Goal: Task Accomplishment & Management: Manage account settings

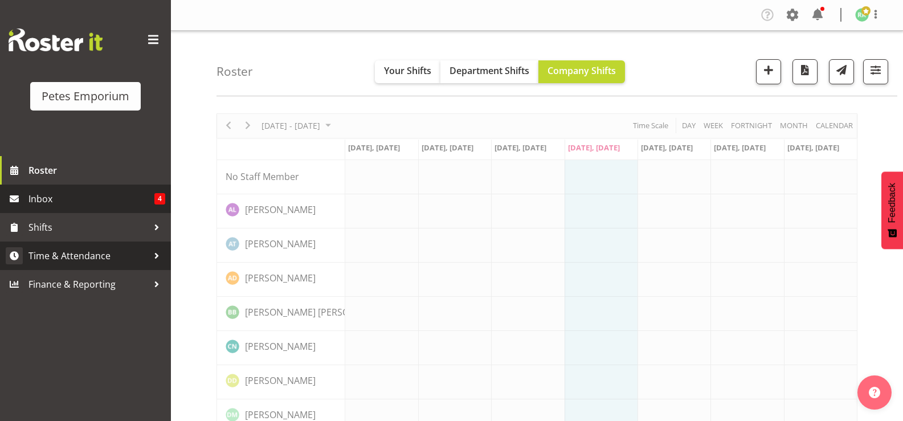
click at [106, 251] on span "Time & Attendance" at bounding box center [88, 255] width 120 height 17
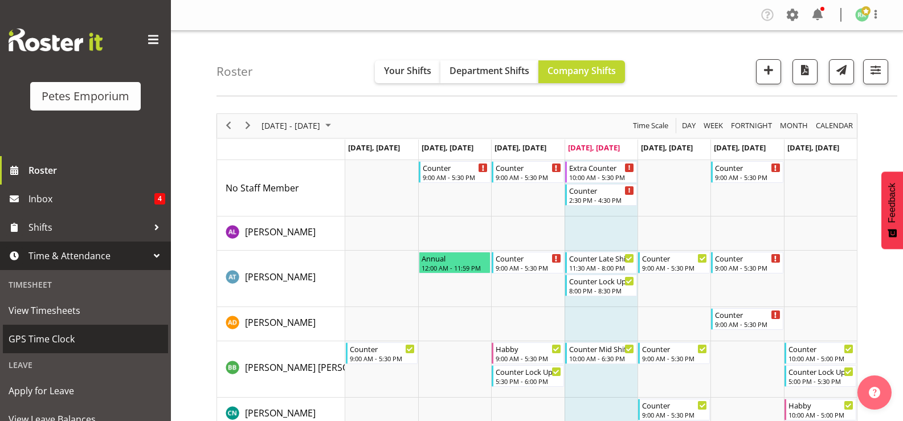
click at [76, 342] on span "GPS Time Clock" at bounding box center [86, 338] width 154 height 17
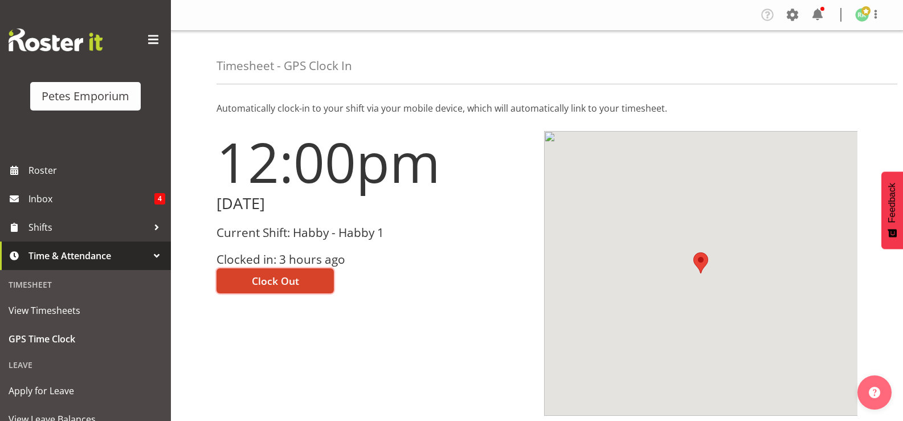
click at [279, 278] on span "Clock Out" at bounding box center [275, 280] width 47 height 15
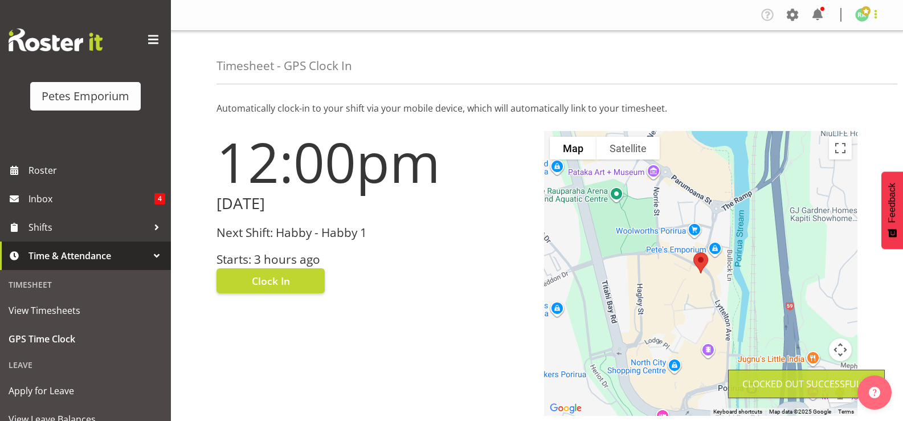
click at [875, 18] on span at bounding box center [875, 14] width 14 height 14
click at [829, 60] on link "Log Out" at bounding box center [827, 60] width 109 height 21
